Goal: Information Seeking & Learning: Learn about a topic

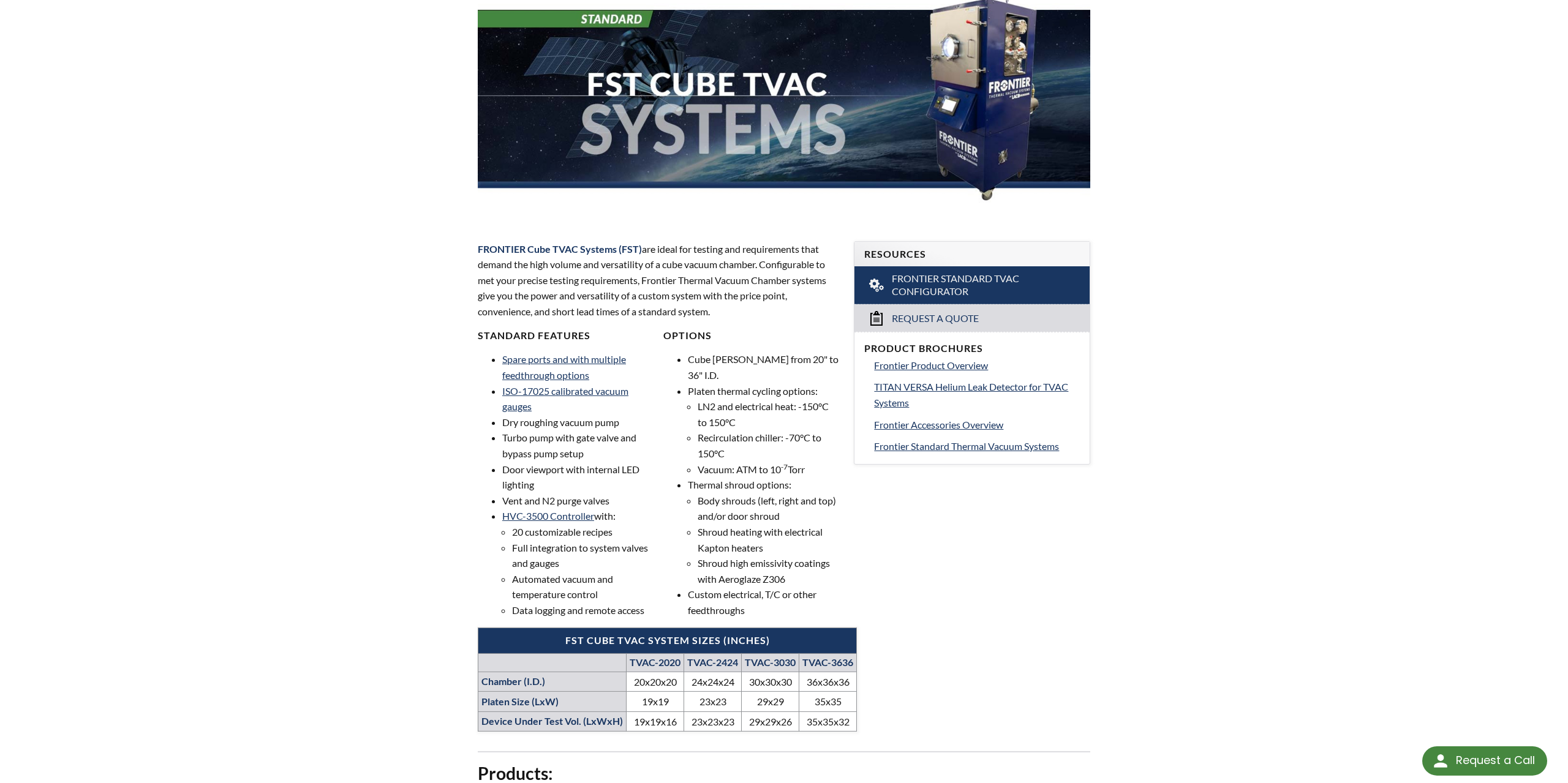
scroll to position [191, 0]
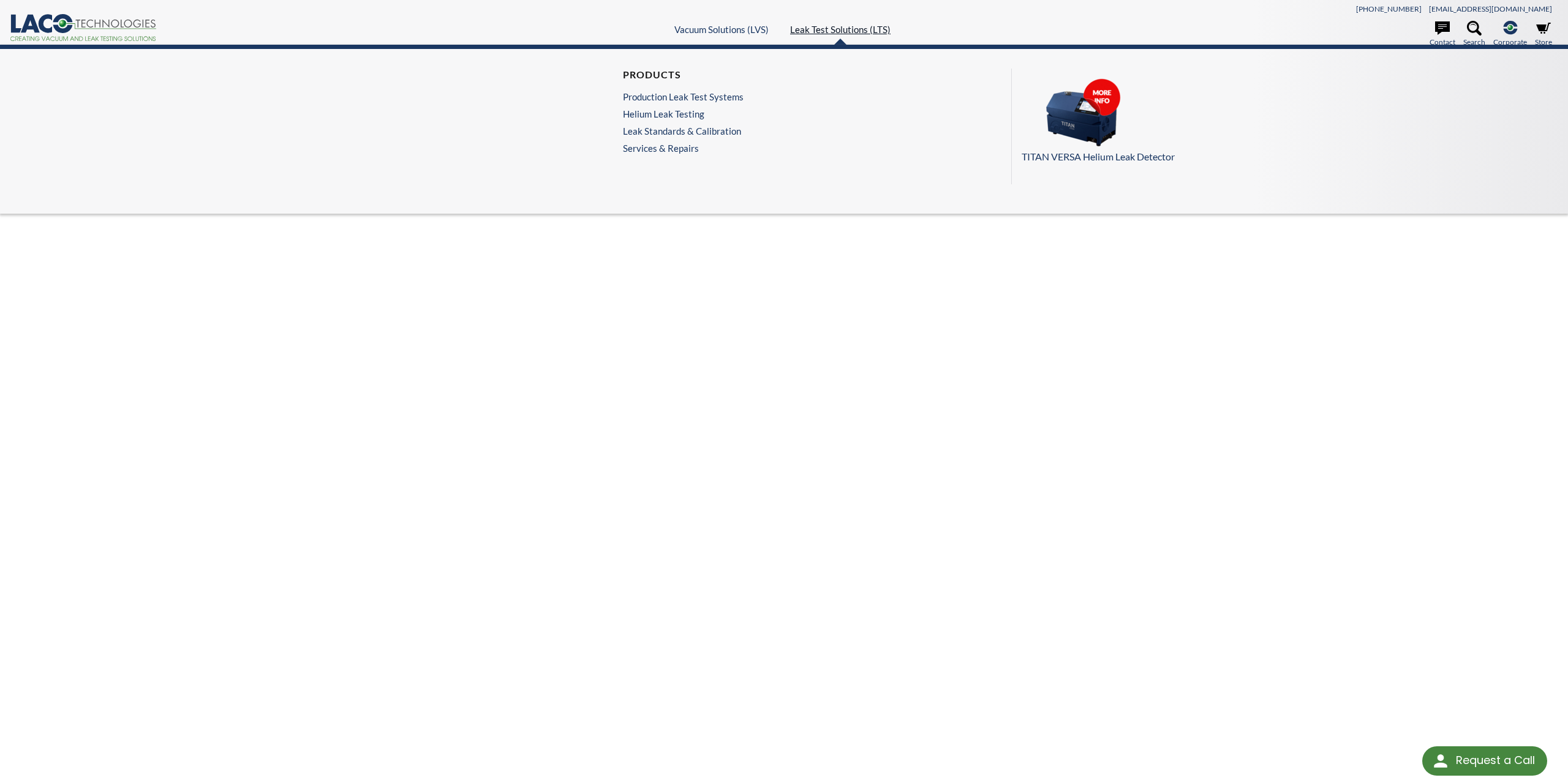
scroll to position [4, 0]
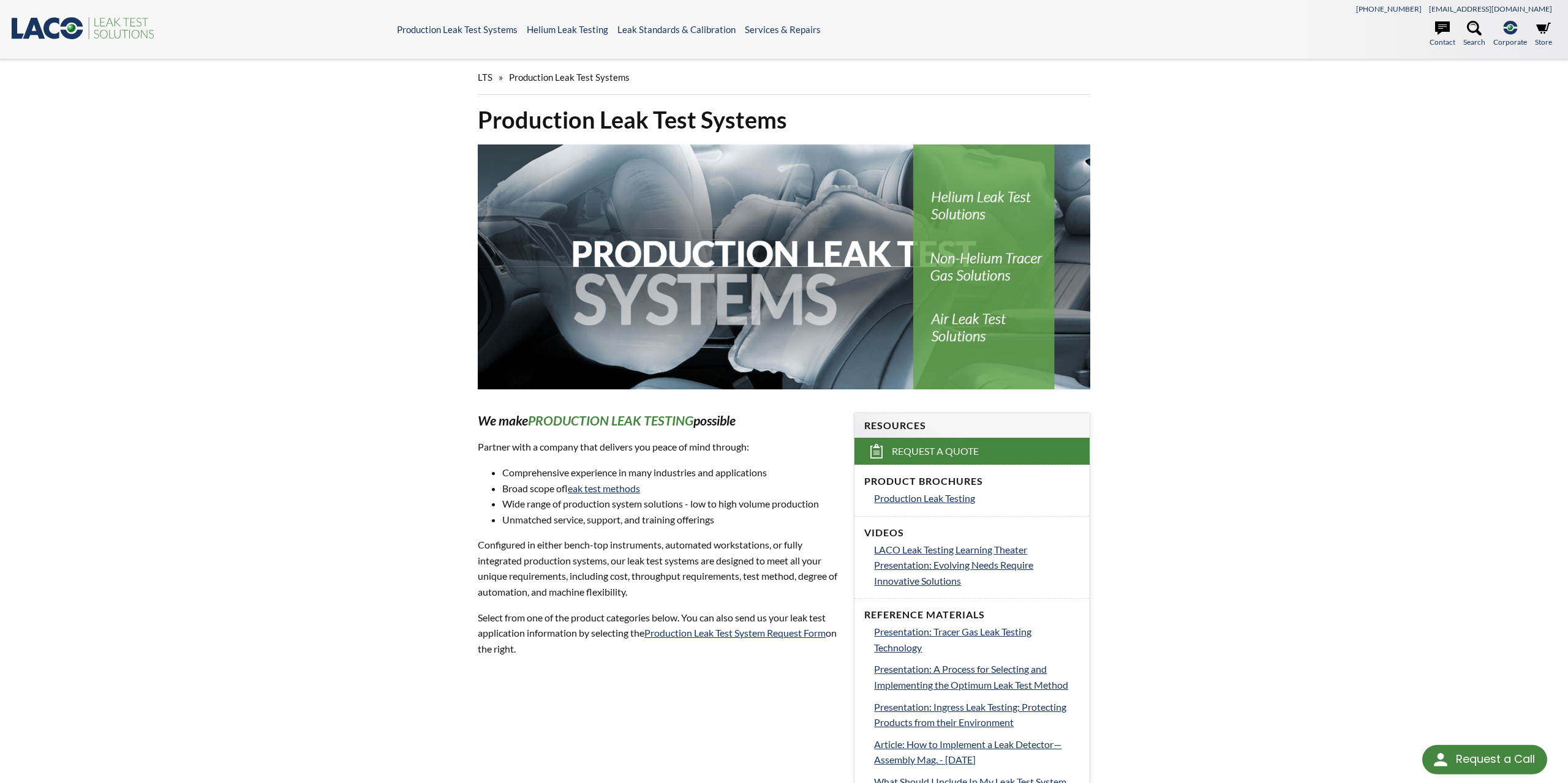
select select "Language Translate Widget"
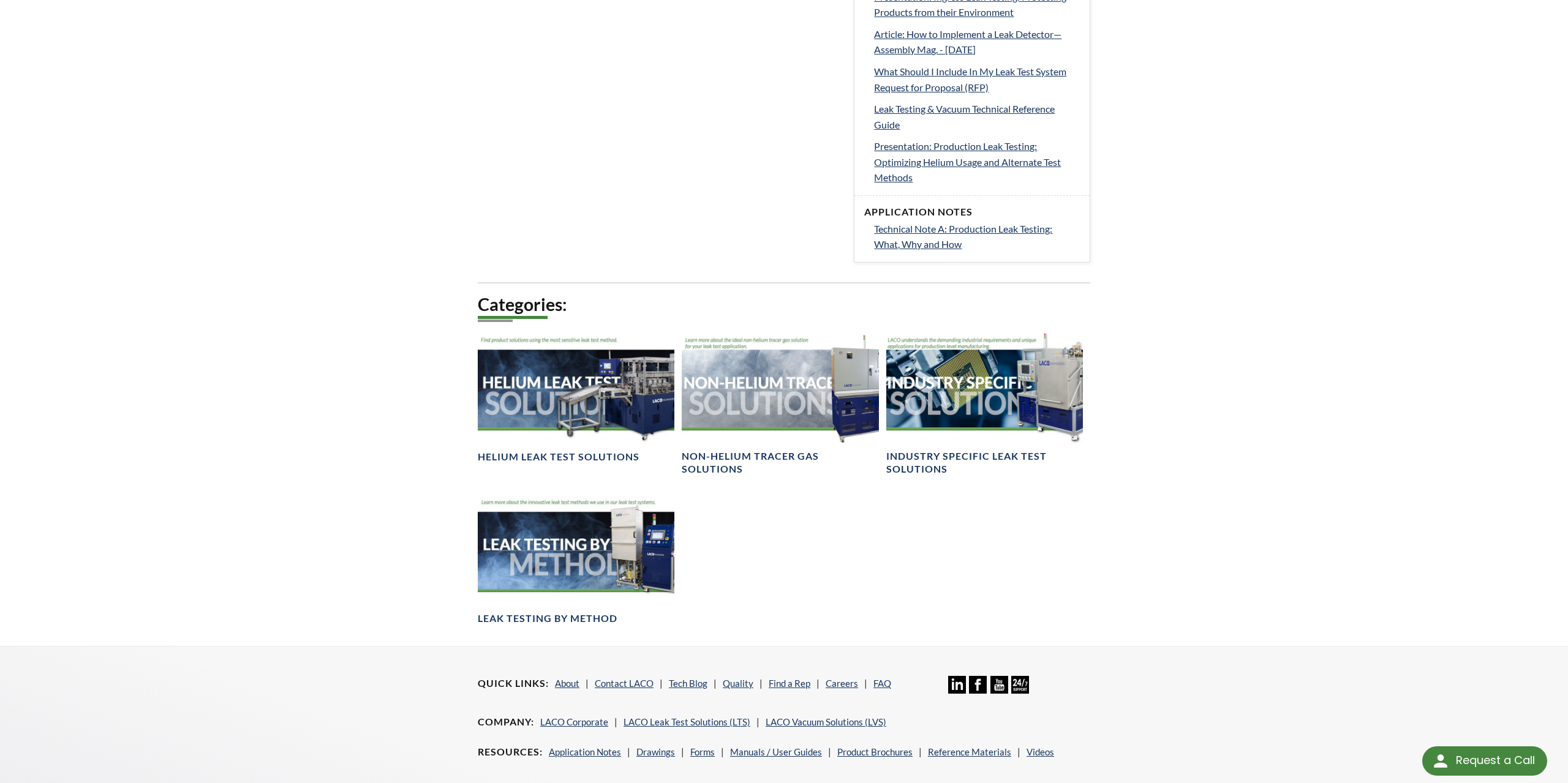
scroll to position [764, 0]
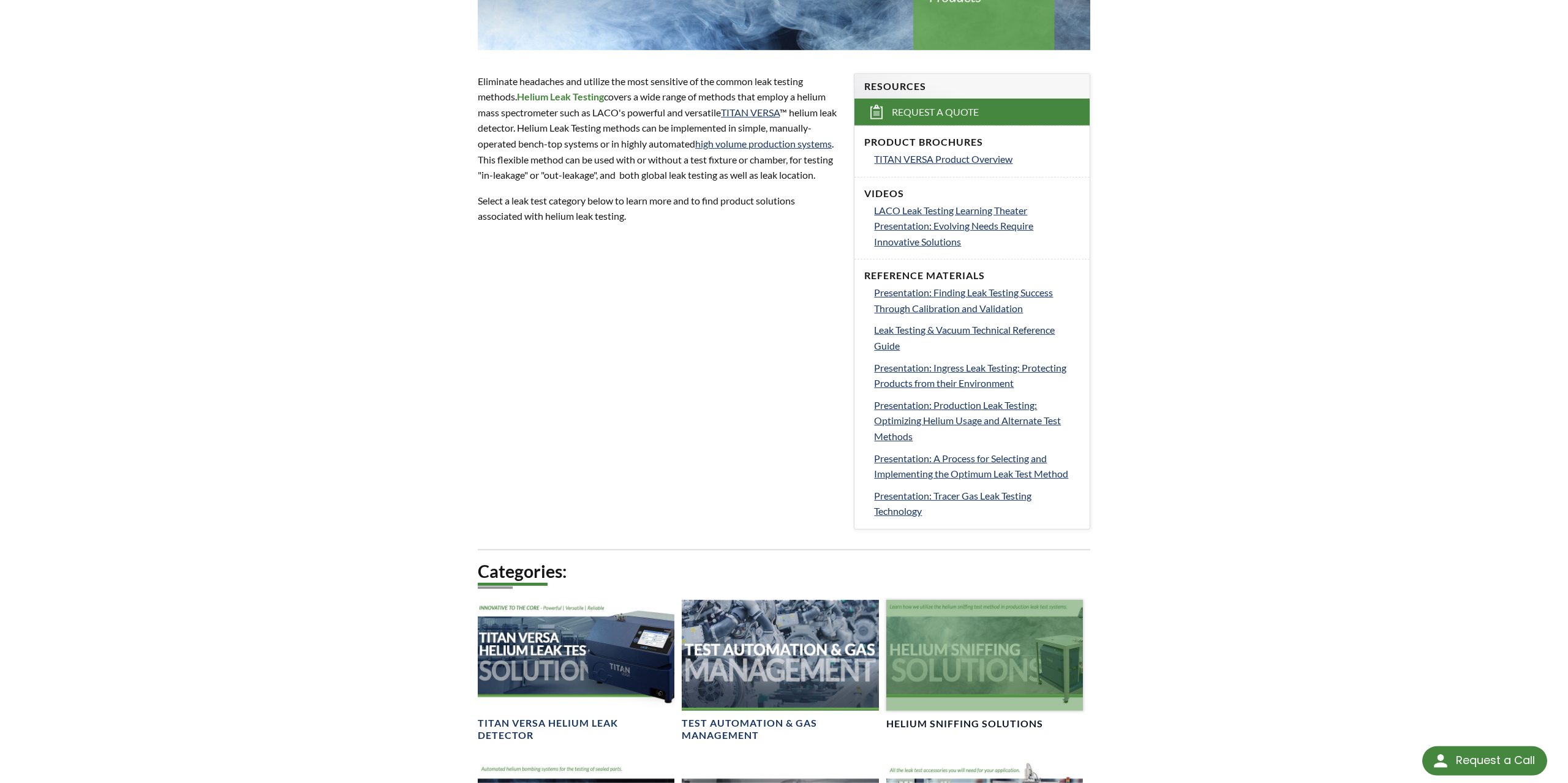
scroll to position [304, 0]
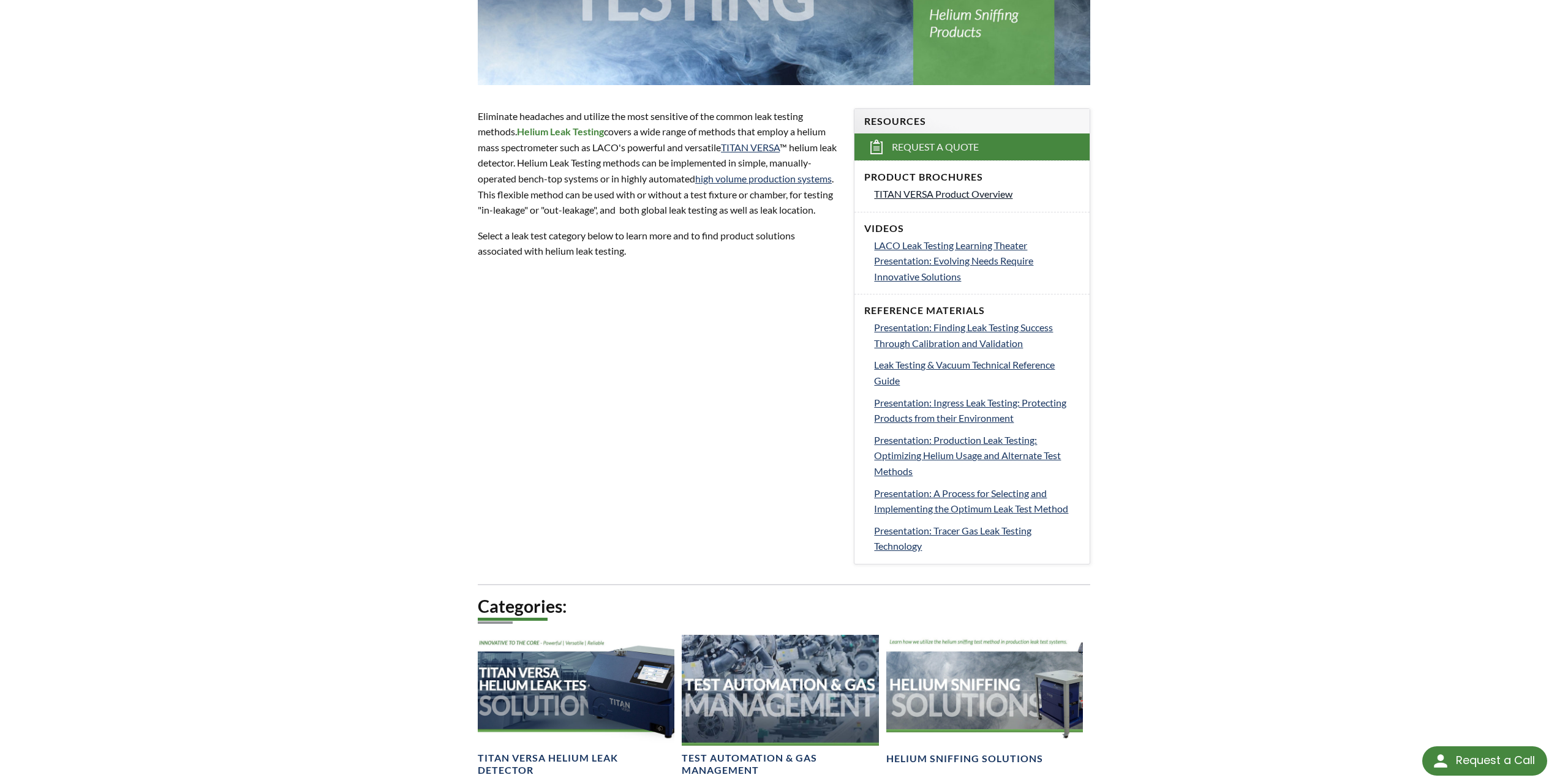
click at [966, 188] on span "TITAN VERSA Product Overview" at bounding box center [943, 193] width 139 height 12
